Goal: Task Accomplishment & Management: Manage account settings

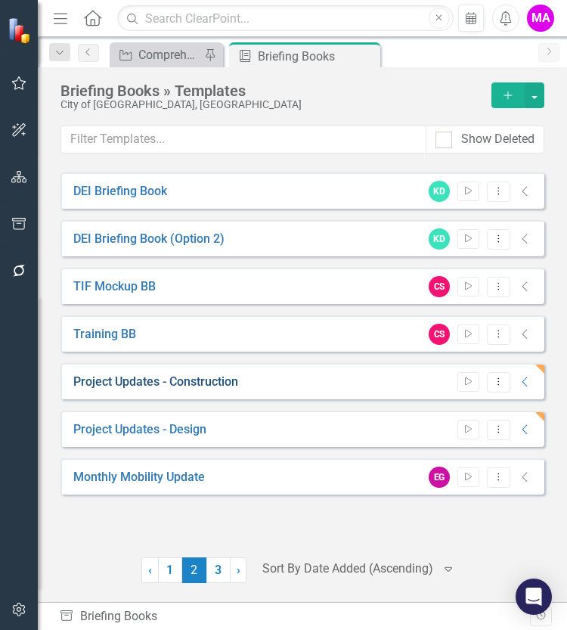
click at [180, 381] on link "Project Updates - Construction" at bounding box center [155, 381] width 165 height 17
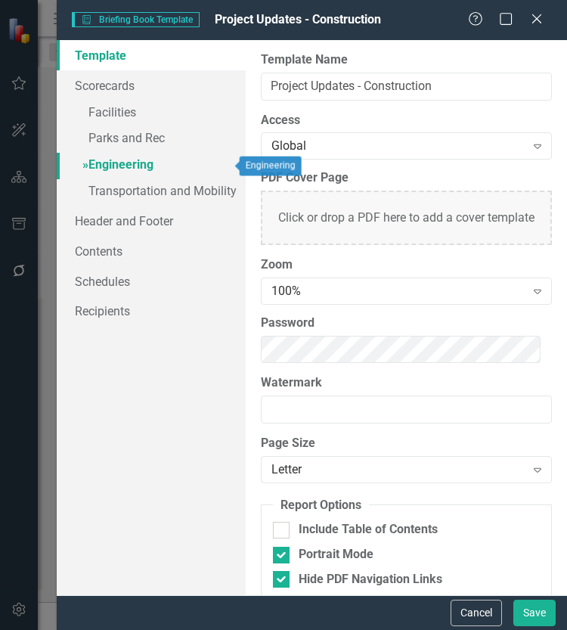
click at [161, 169] on link "» Engineering" at bounding box center [151, 166] width 189 height 26
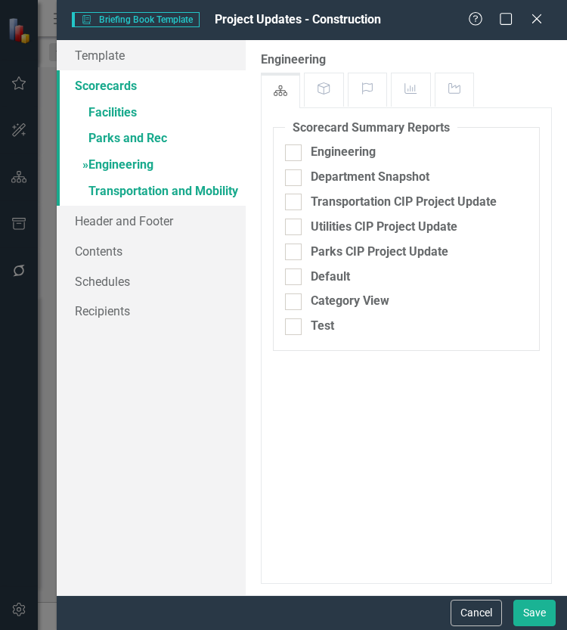
click at [110, 81] on link "Scorecards" at bounding box center [151, 85] width 189 height 30
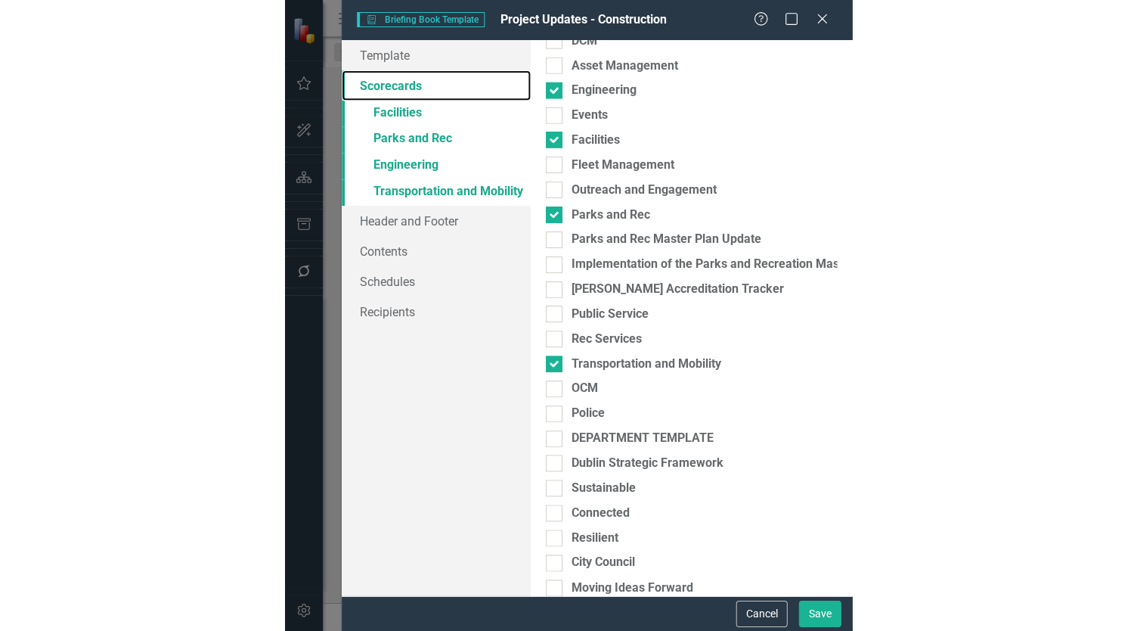
scroll to position [424, 0]
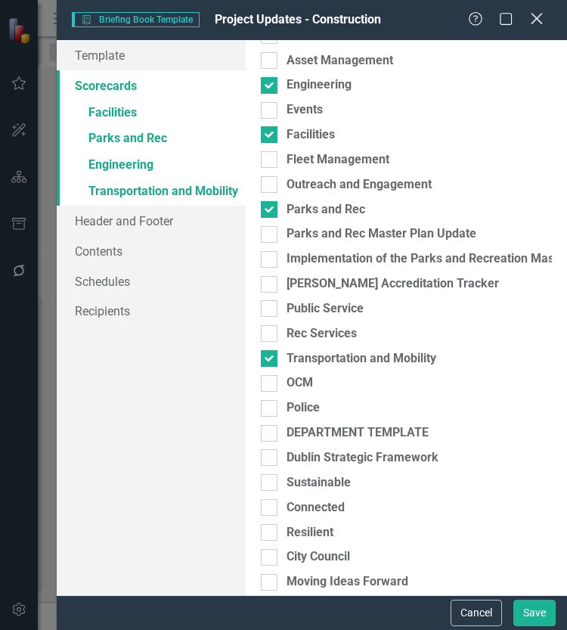
click at [540, 20] on icon "Close" at bounding box center [536, 18] width 19 height 14
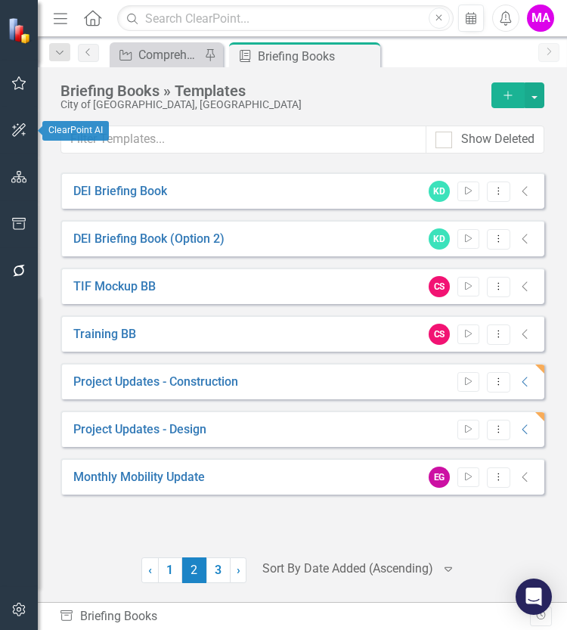
click at [24, 132] on icon "button" at bounding box center [19, 130] width 16 height 12
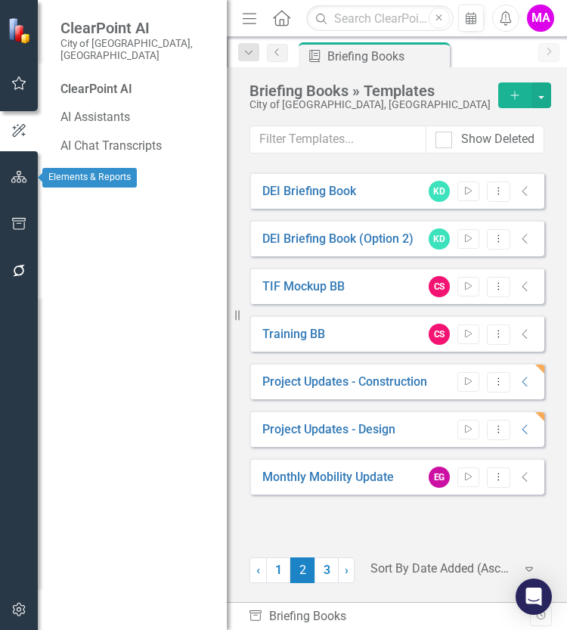
click at [12, 182] on icon "button" at bounding box center [19, 177] width 16 height 12
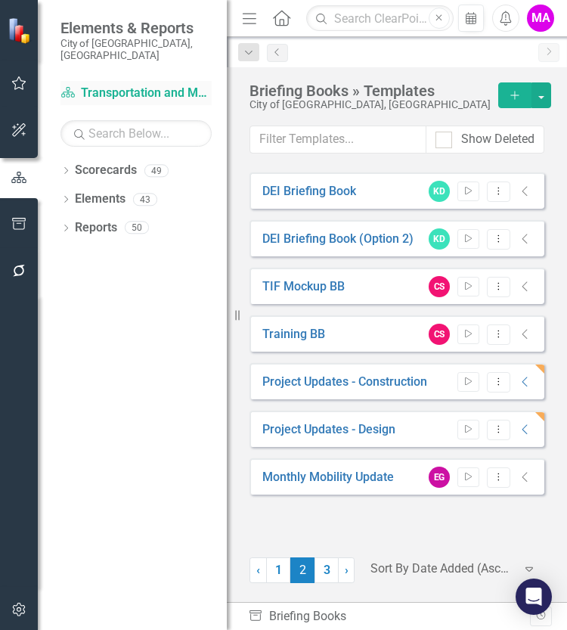
click at [135, 85] on link "Scorecard Transportation and Mobility" at bounding box center [135, 93] width 151 height 17
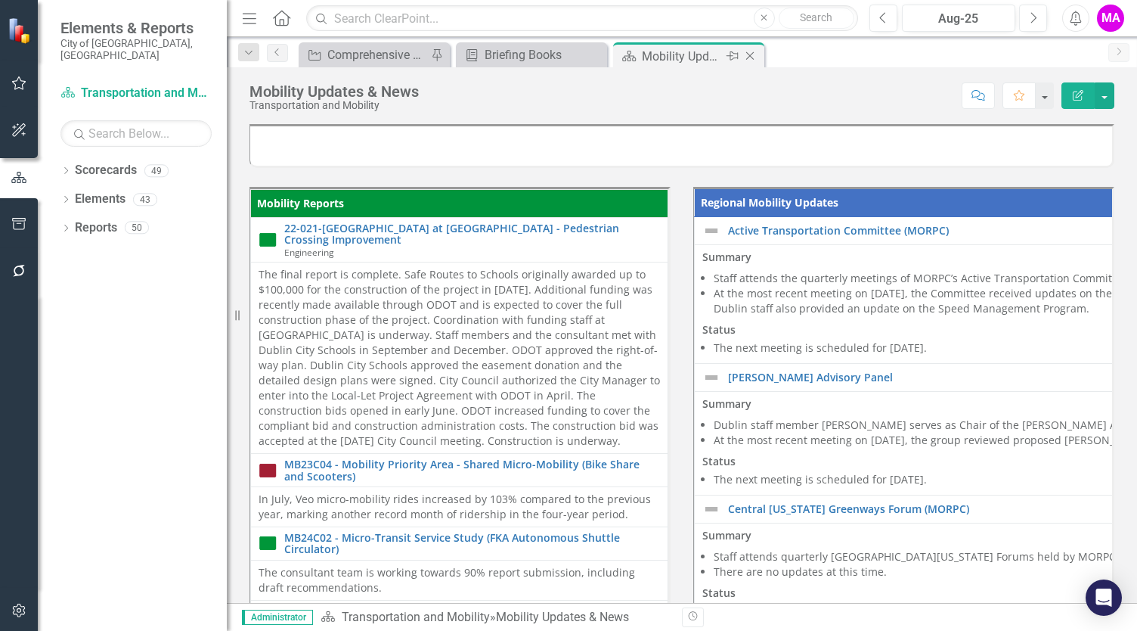
click at [753, 57] on icon "Close" at bounding box center [749, 56] width 15 height 12
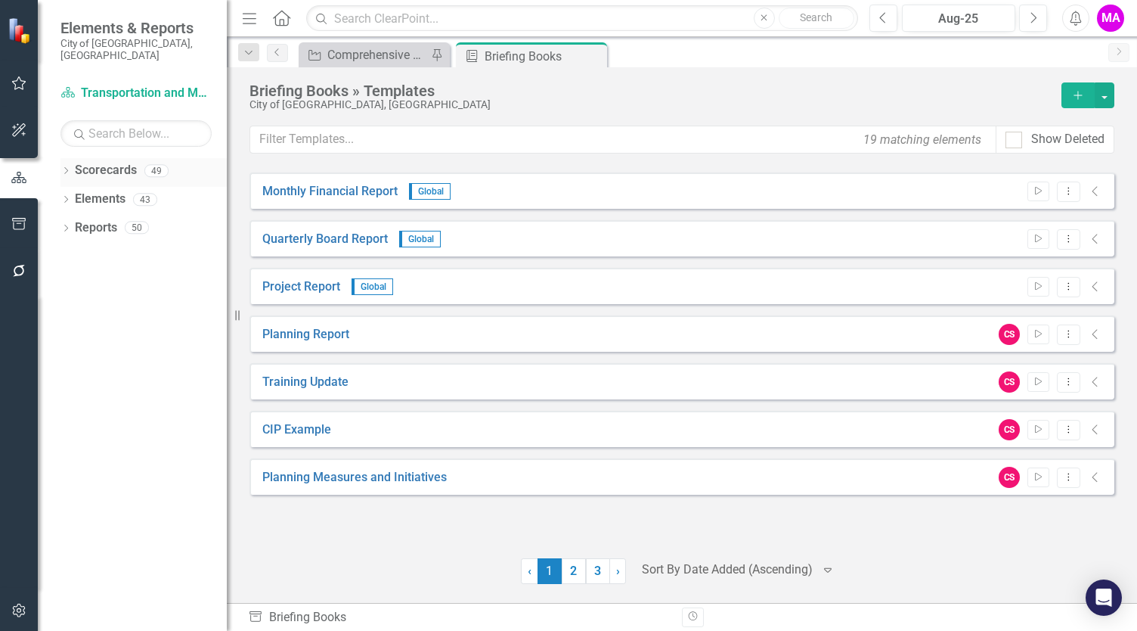
click at [75, 162] on link "Scorecards" at bounding box center [106, 170] width 62 height 17
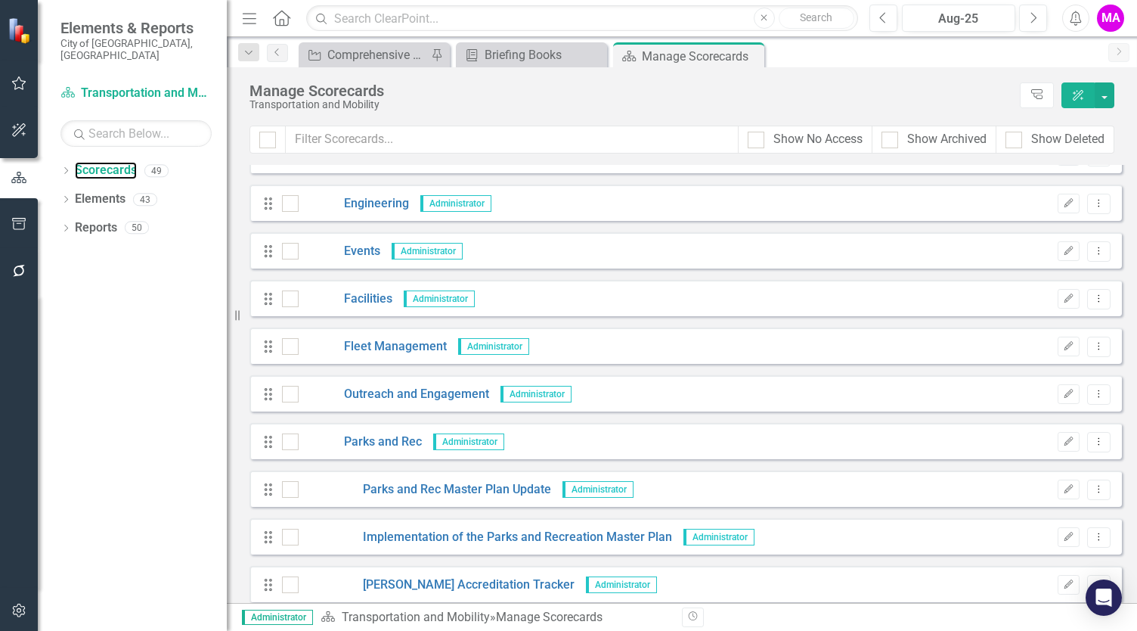
scroll to position [727, 0]
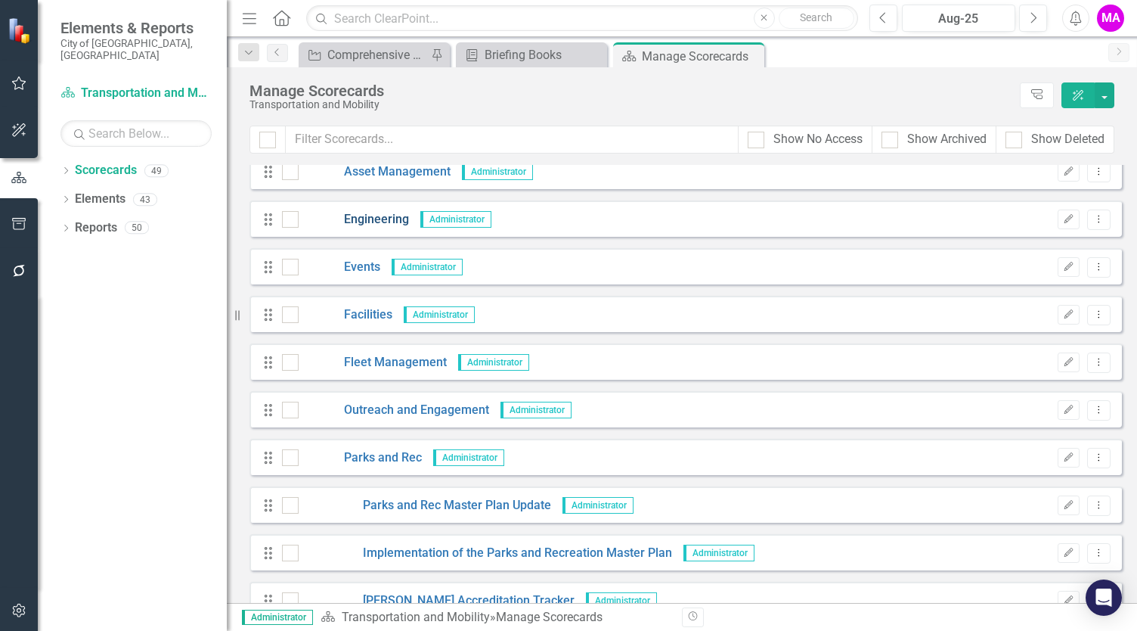
click at [373, 222] on link "Engineering" at bounding box center [354, 219] width 110 height 17
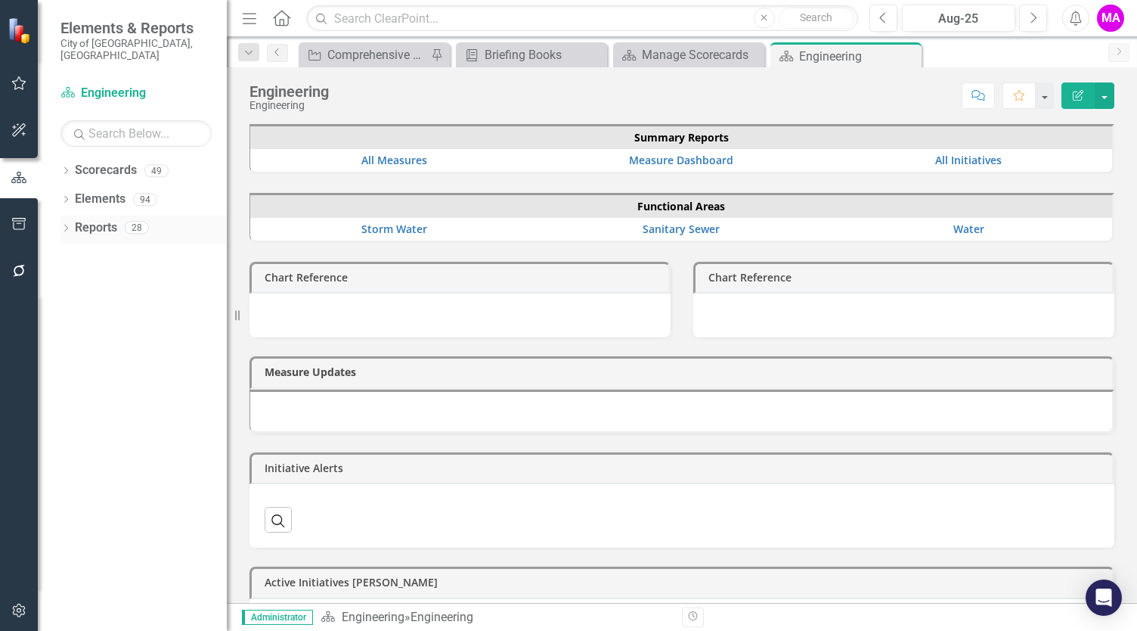
click at [109, 219] on link "Reports" at bounding box center [96, 227] width 42 height 17
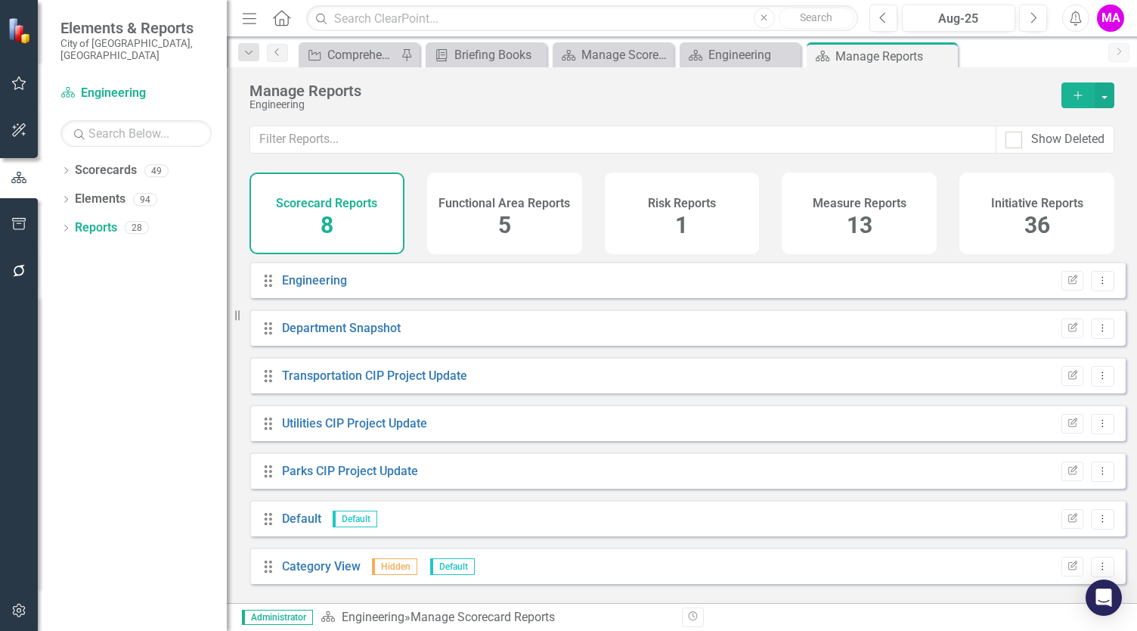
click at [1020, 229] on div "Initiative Reports 36" at bounding box center [1036, 213] width 155 height 82
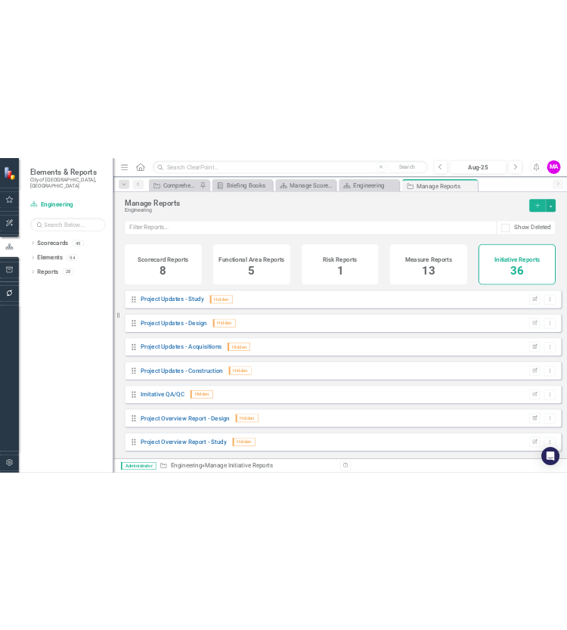
scroll to position [1282, 0]
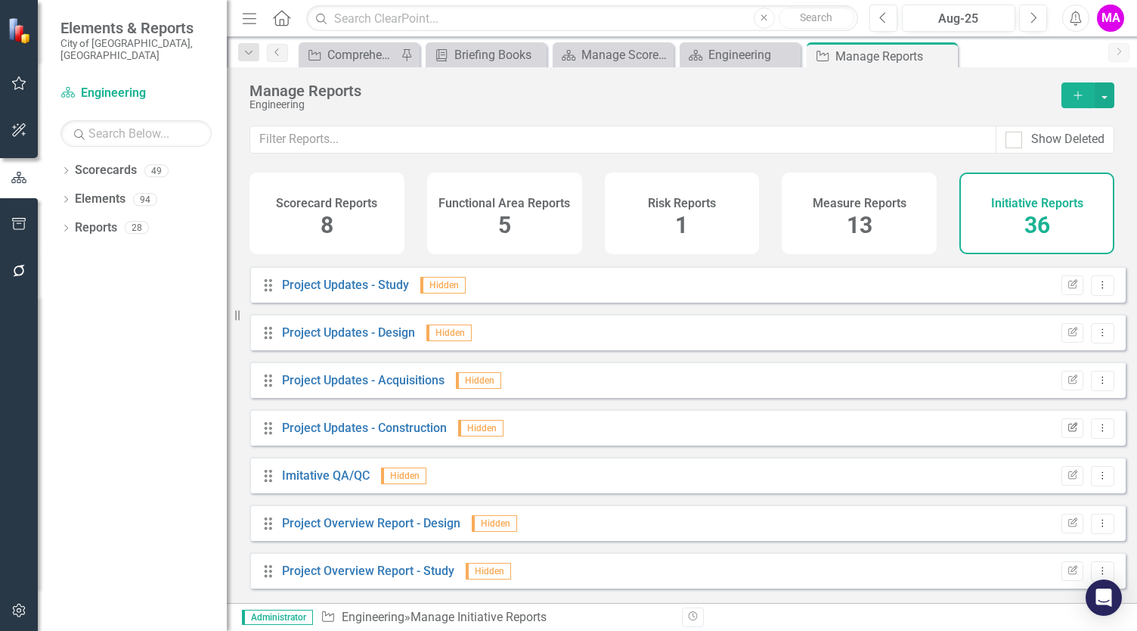
click at [1067, 432] on icon "Edit Report" at bounding box center [1072, 427] width 11 height 9
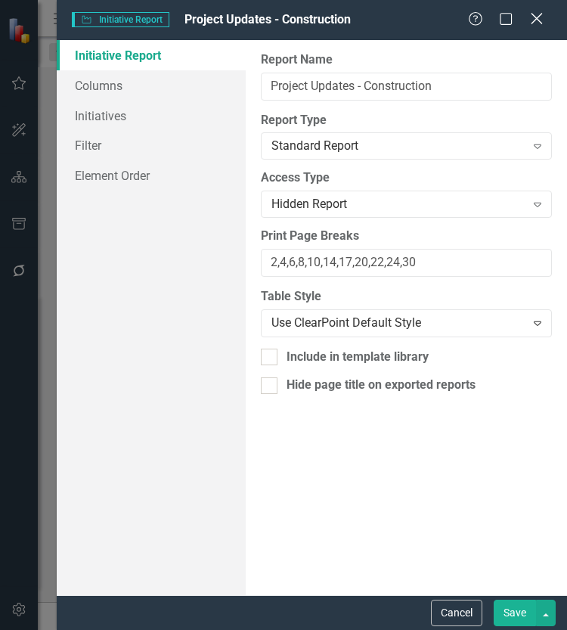
click at [536, 24] on icon "Close" at bounding box center [536, 18] width 19 height 14
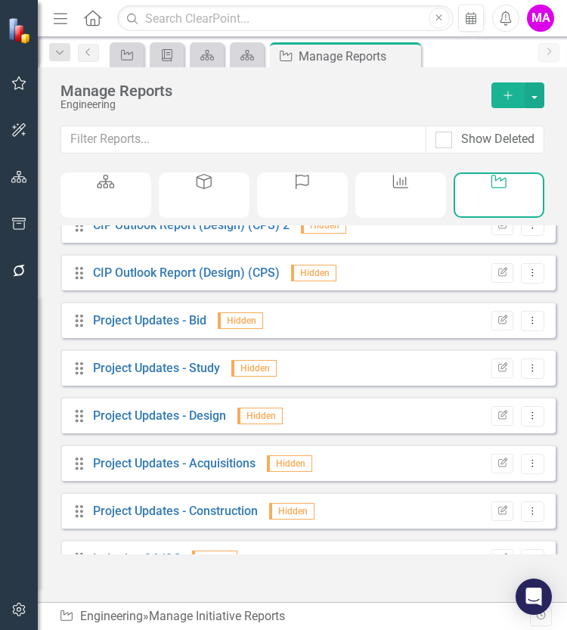
scroll to position [1161, 0]
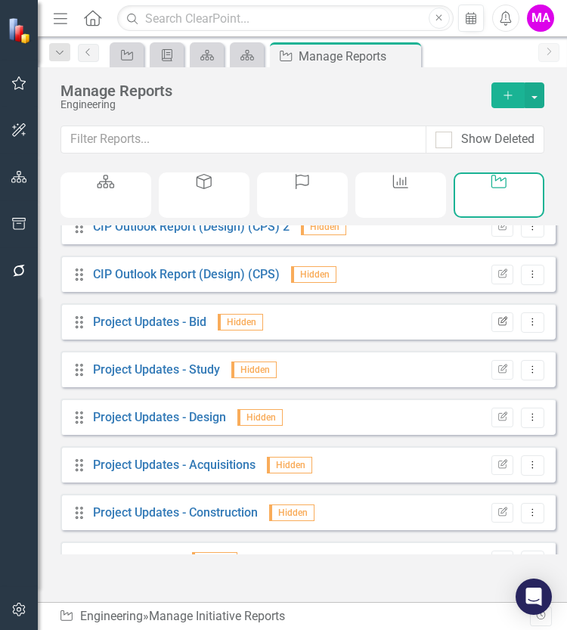
click at [497, 327] on icon "Edit Report" at bounding box center [502, 322] width 11 height 9
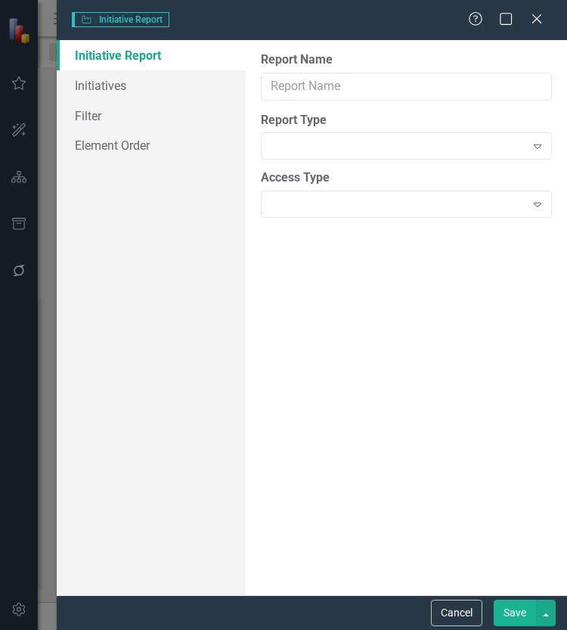
type input "Project Updates - Bid"
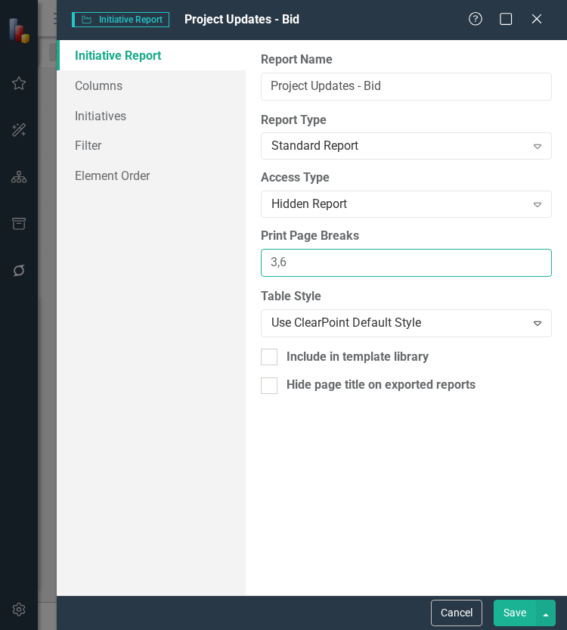
click at [274, 261] on input "3,6" at bounding box center [406, 263] width 291 height 28
click at [377, 259] on input "2,6" at bounding box center [406, 263] width 291 height 28
type input "2,3"
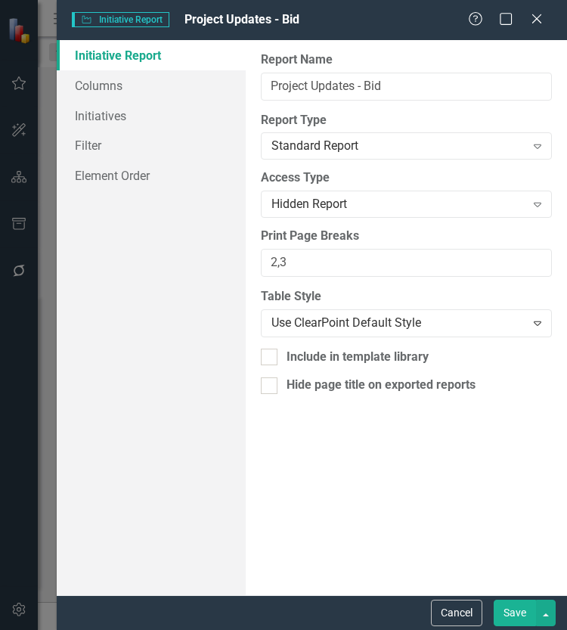
click at [512, 613] on button "Save" at bounding box center [515, 613] width 42 height 26
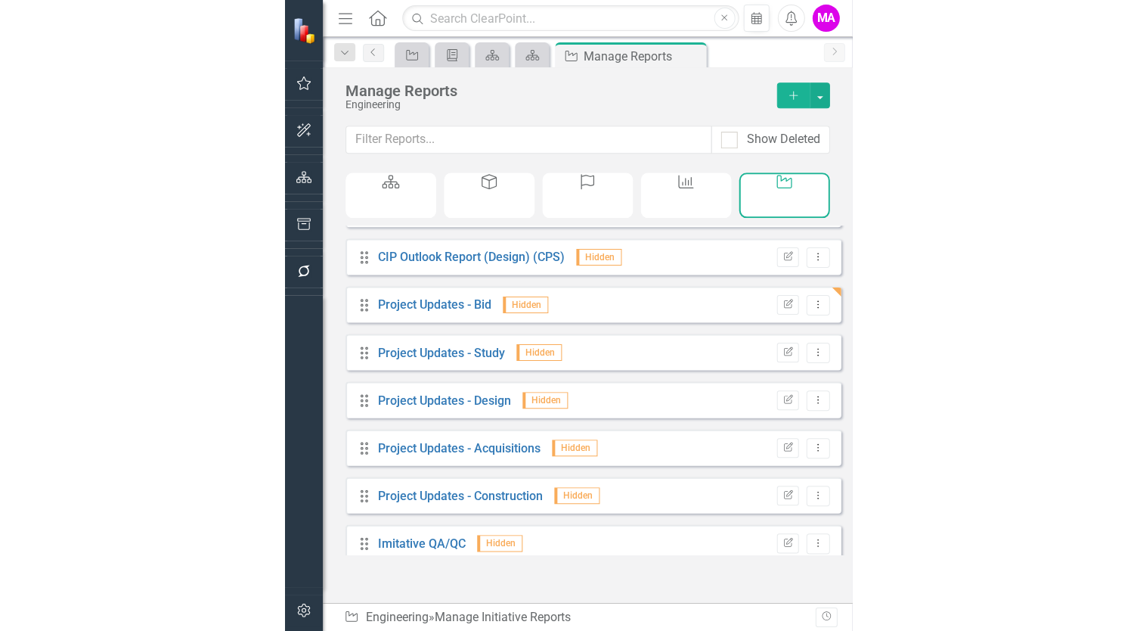
scroll to position [1183, 0]
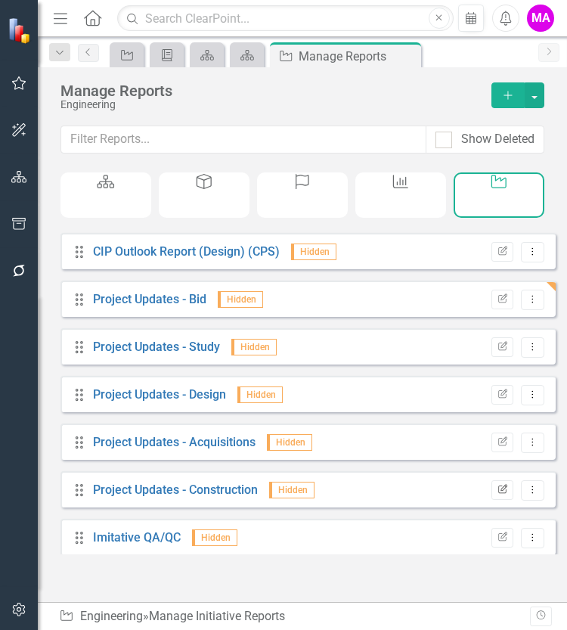
click at [497, 494] on icon "Edit Report" at bounding box center [502, 489] width 11 height 9
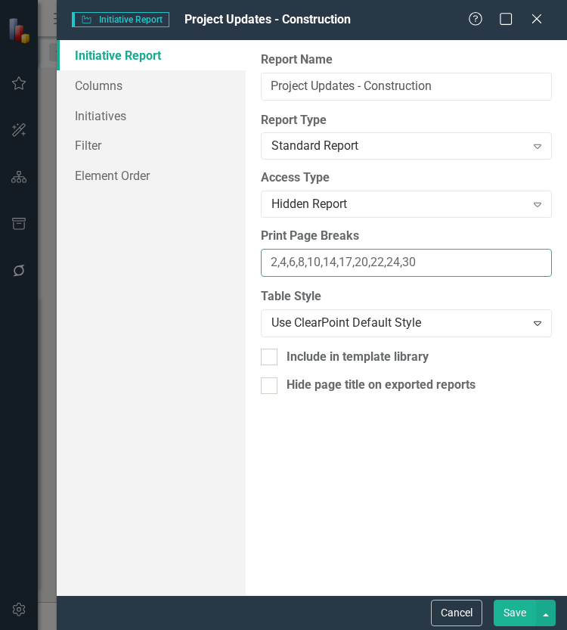
click at [304, 265] on input "2,4,6,8,10,14,17,20,22,24,30" at bounding box center [406, 263] width 291 height 28
click at [325, 261] on input "2,4,6,10,14,17,20,22,24,30" at bounding box center [406, 263] width 291 height 28
click at [342, 262] on input "2,4,6,10,13,17,20,22,24,30" at bounding box center [406, 263] width 291 height 28
click at [360, 261] on input "2,4,6,10,13,16,20,22,24,30" at bounding box center [406, 263] width 291 height 28
click at [427, 262] on input "2,4,6,10,13,16,19,22,24,30" at bounding box center [406, 263] width 291 height 28
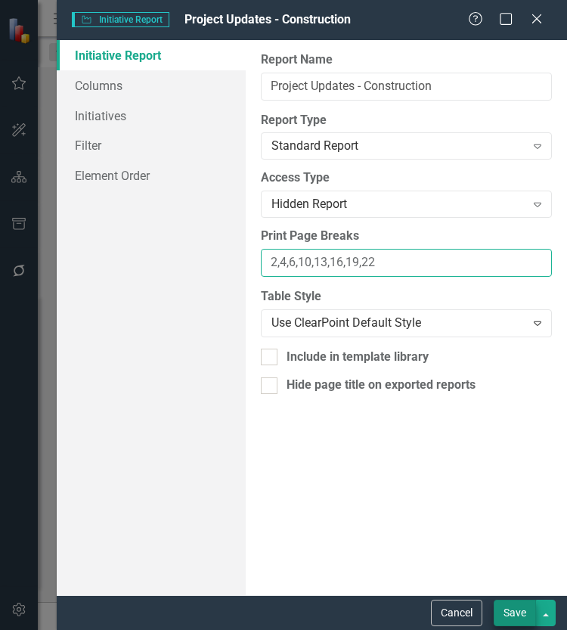
type input "2,4,6,10,13,16,19,22"
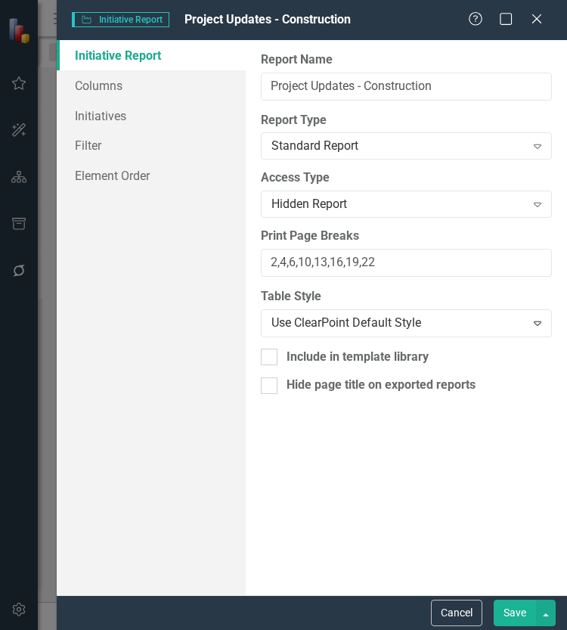
click at [505, 621] on button "Save" at bounding box center [515, 613] width 42 height 26
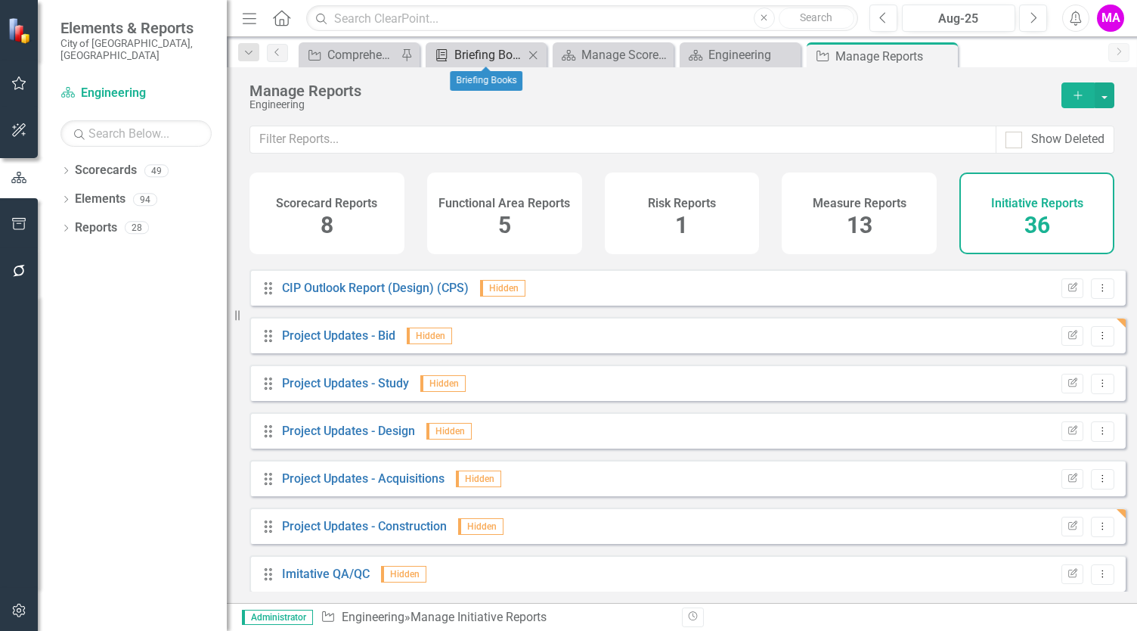
click at [501, 51] on div "Briefing Books" at bounding box center [489, 54] width 70 height 19
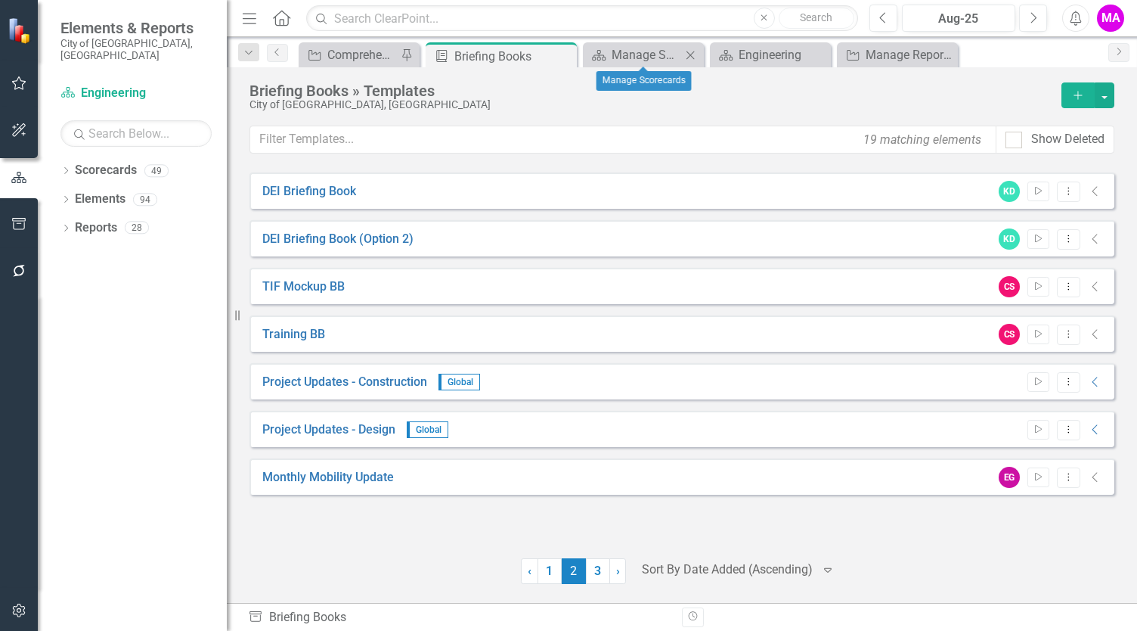
click at [693, 54] on icon "Close" at bounding box center [690, 55] width 15 height 12
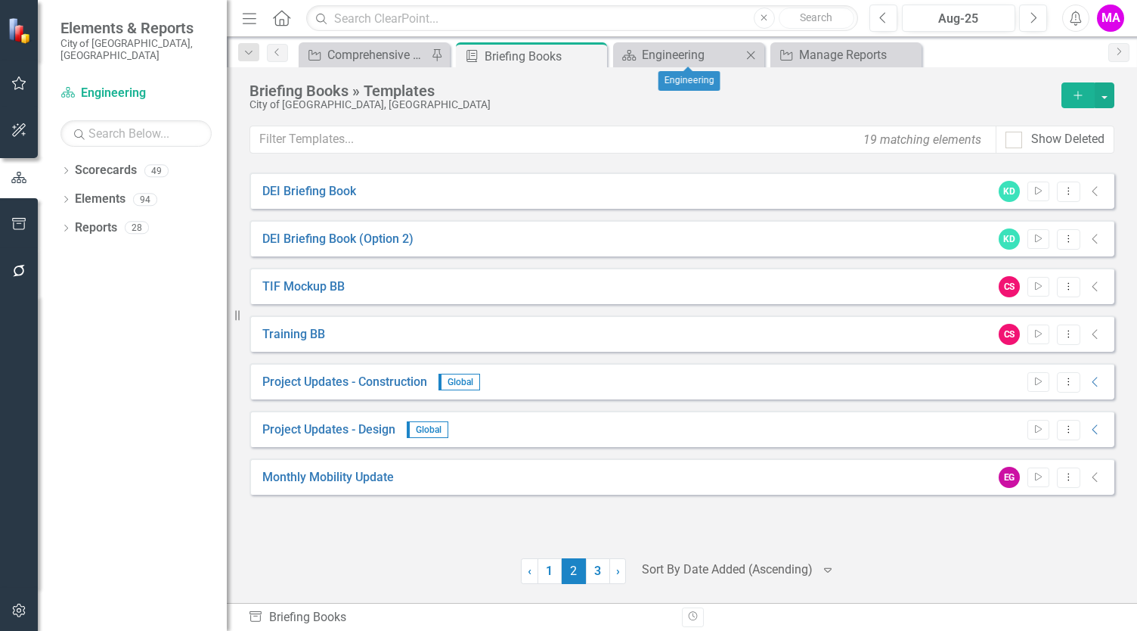
click at [755, 53] on icon "Close" at bounding box center [750, 55] width 15 height 12
click at [751, 54] on icon "Close" at bounding box center [750, 55] width 15 height 12
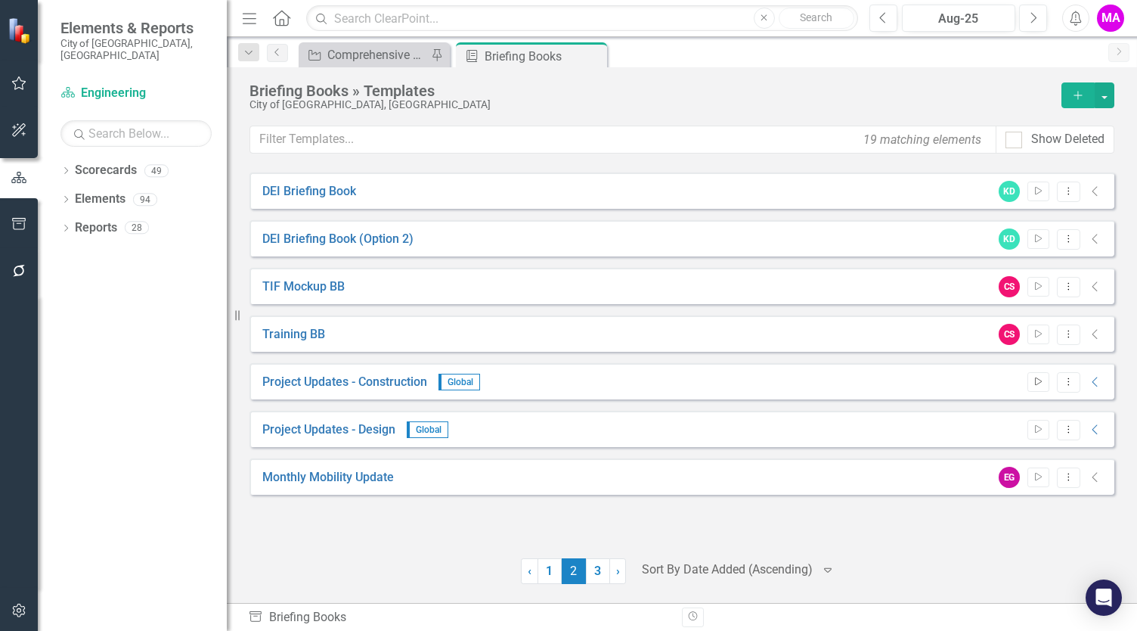
click at [1038, 377] on icon "button" at bounding box center [1038, 381] width 7 height 8
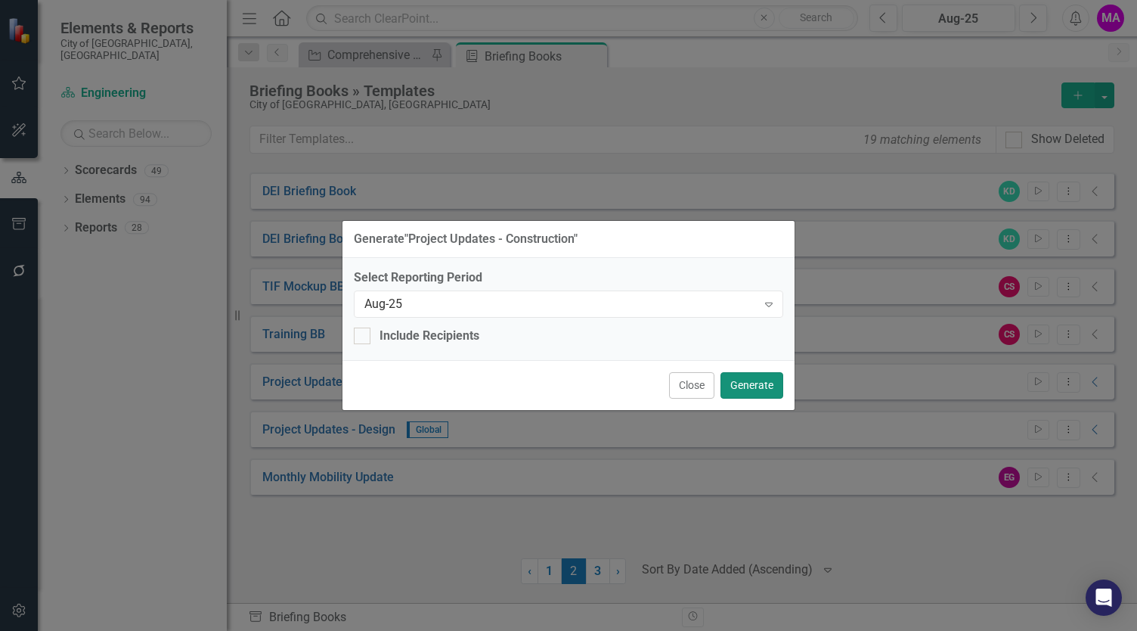
click at [766, 377] on button "Generate" at bounding box center [752, 385] width 63 height 26
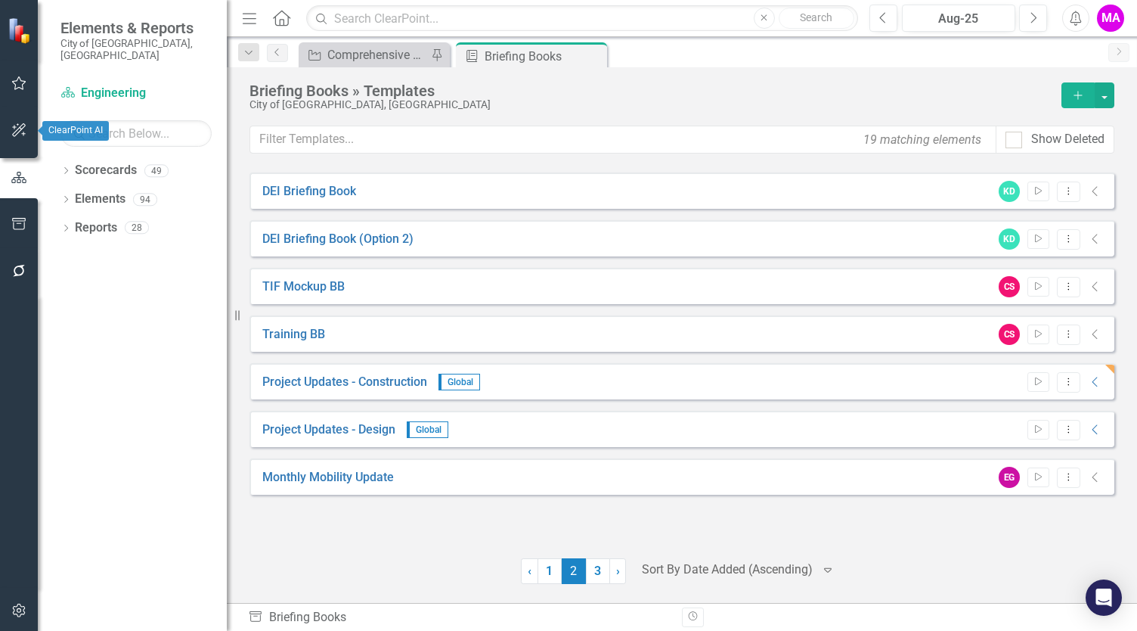
click at [26, 138] on button "button" at bounding box center [19, 131] width 34 height 32
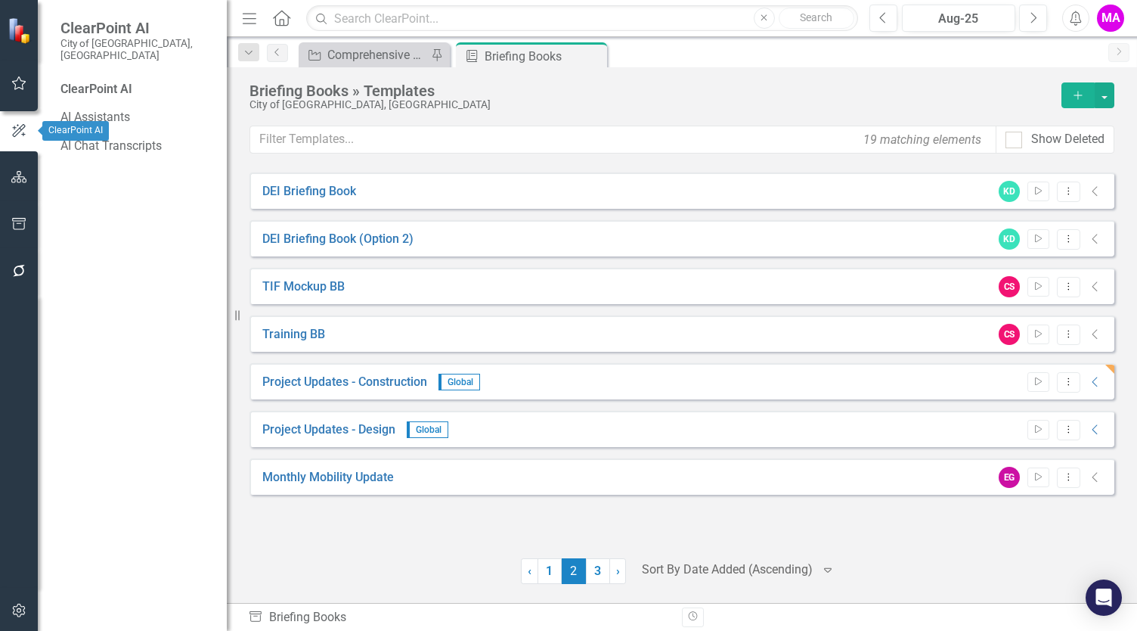
click at [8, 173] on button "button" at bounding box center [19, 178] width 34 height 32
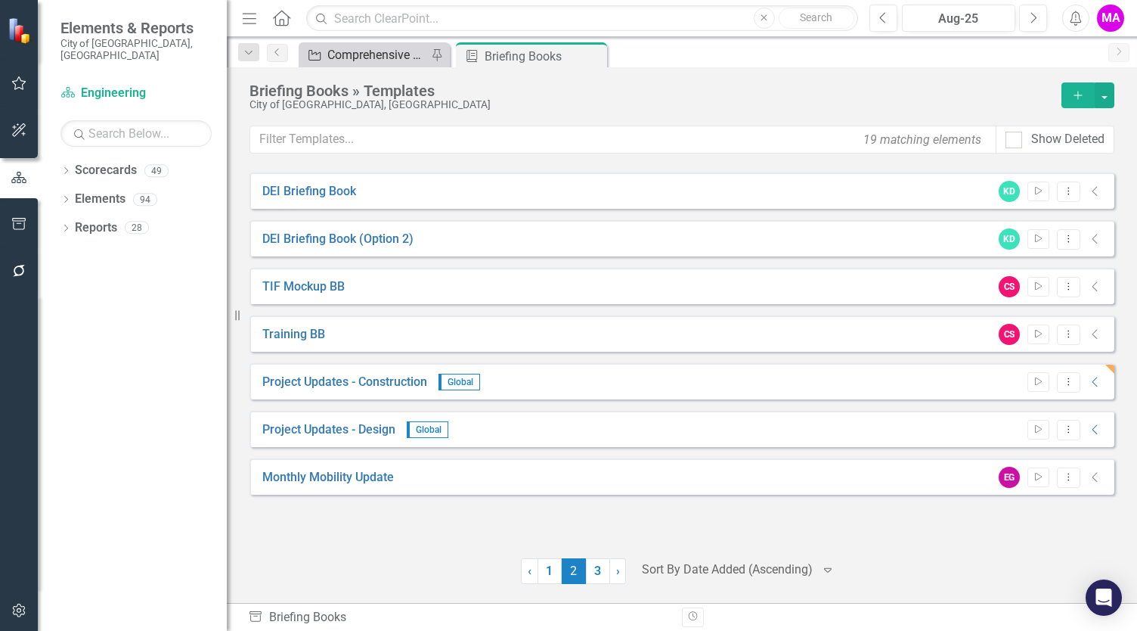
click at [363, 58] on div "Comprehensive Active CIP" at bounding box center [377, 54] width 100 height 19
